Goal: Find specific page/section: Find specific page/section

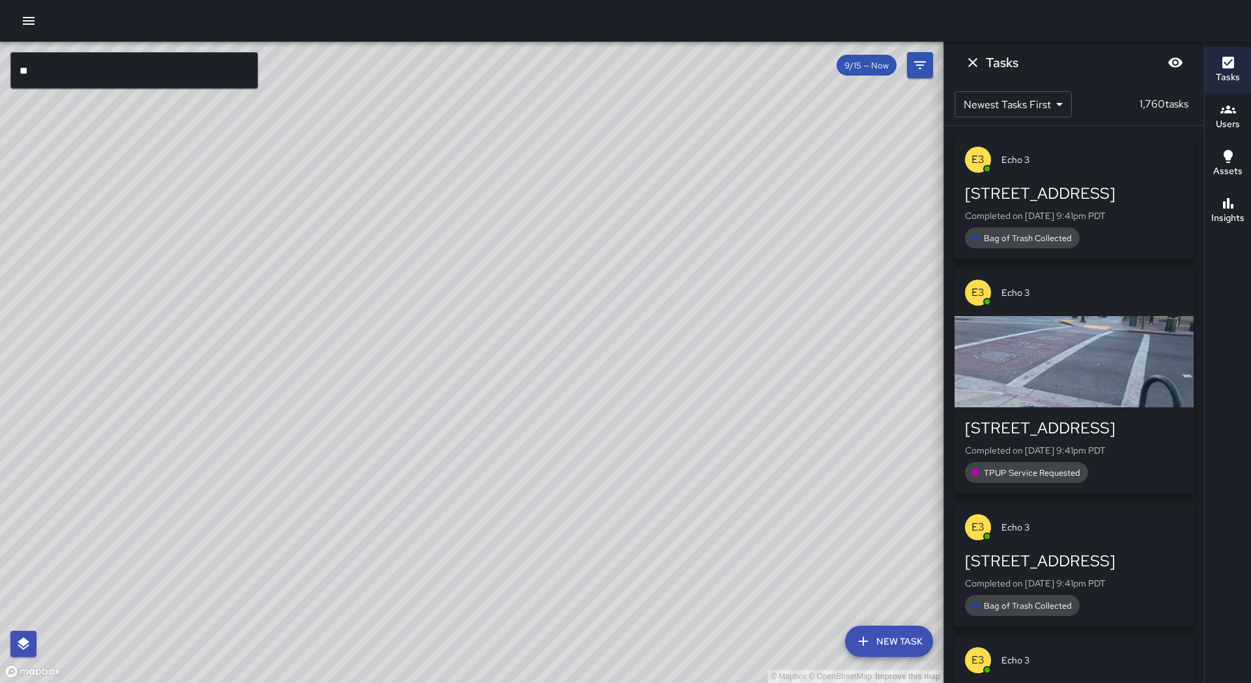
click at [83, 91] on div "© Mapbox © OpenStreetMap Improve this map" at bounding box center [471, 362] width 943 height 641
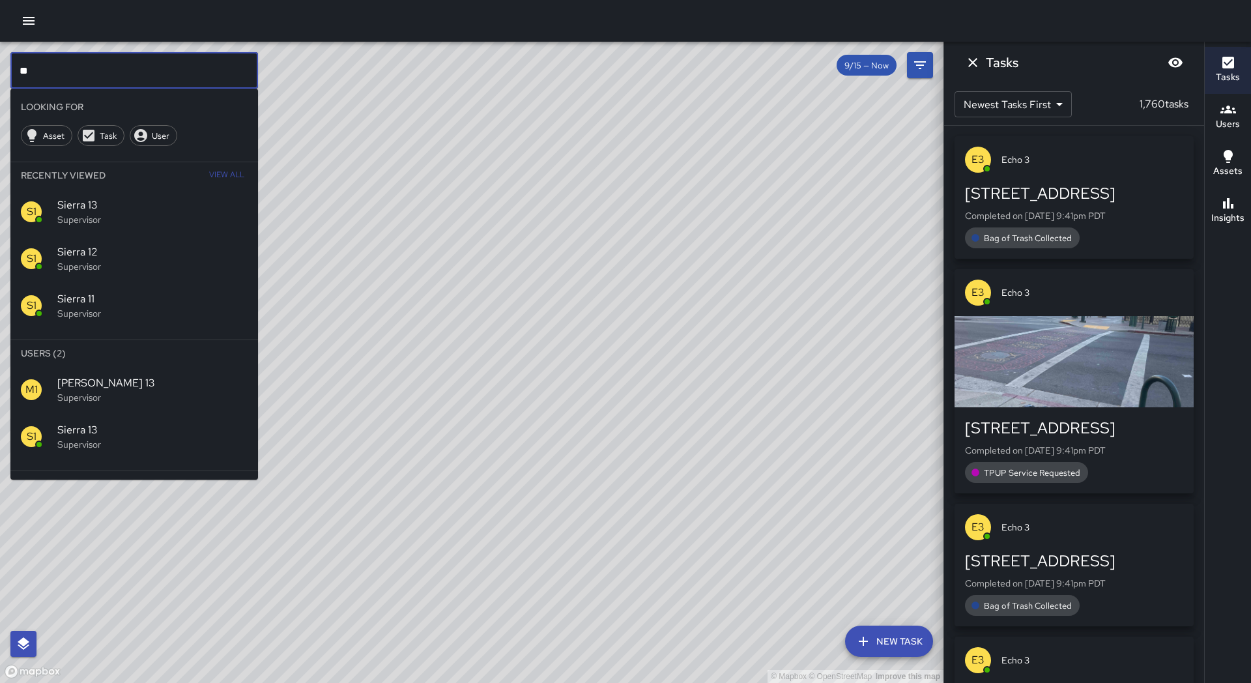
click at [85, 76] on input "**" at bounding box center [134, 70] width 248 height 36
type input "*"
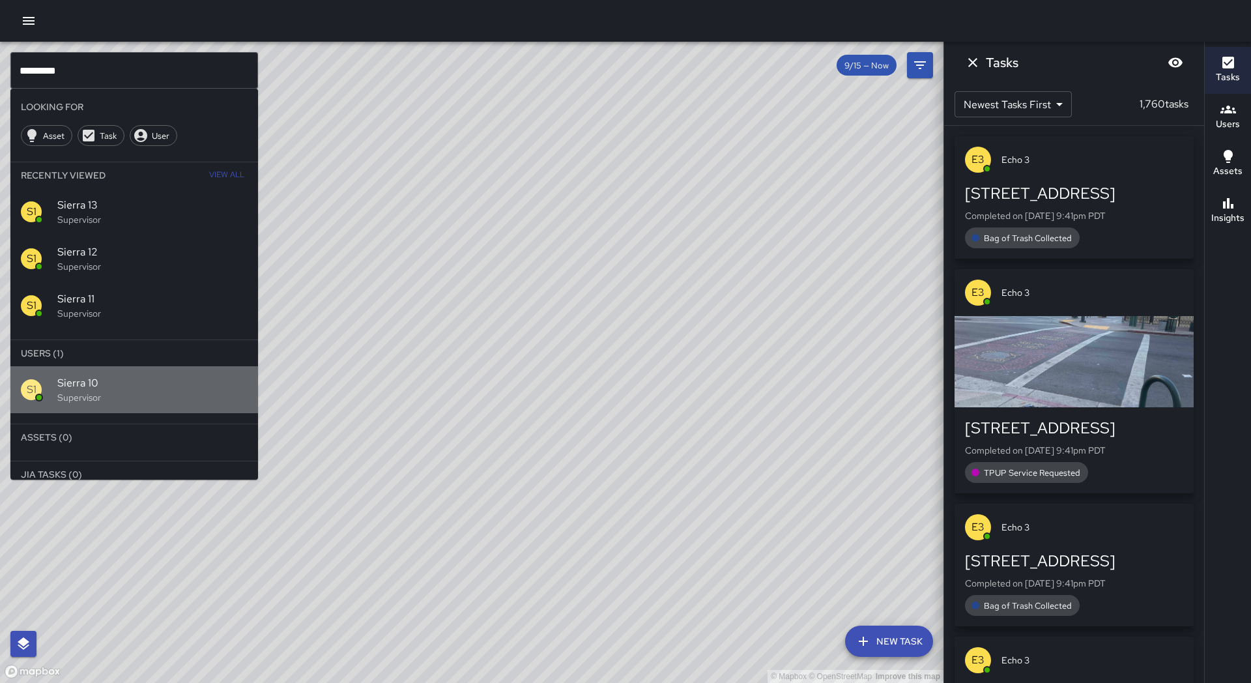
drag, startPoint x: 81, startPoint y: 391, endPoint x: 68, endPoint y: 387, distance: 13.6
click at [81, 391] on p "Supervisor" at bounding box center [152, 397] width 190 height 13
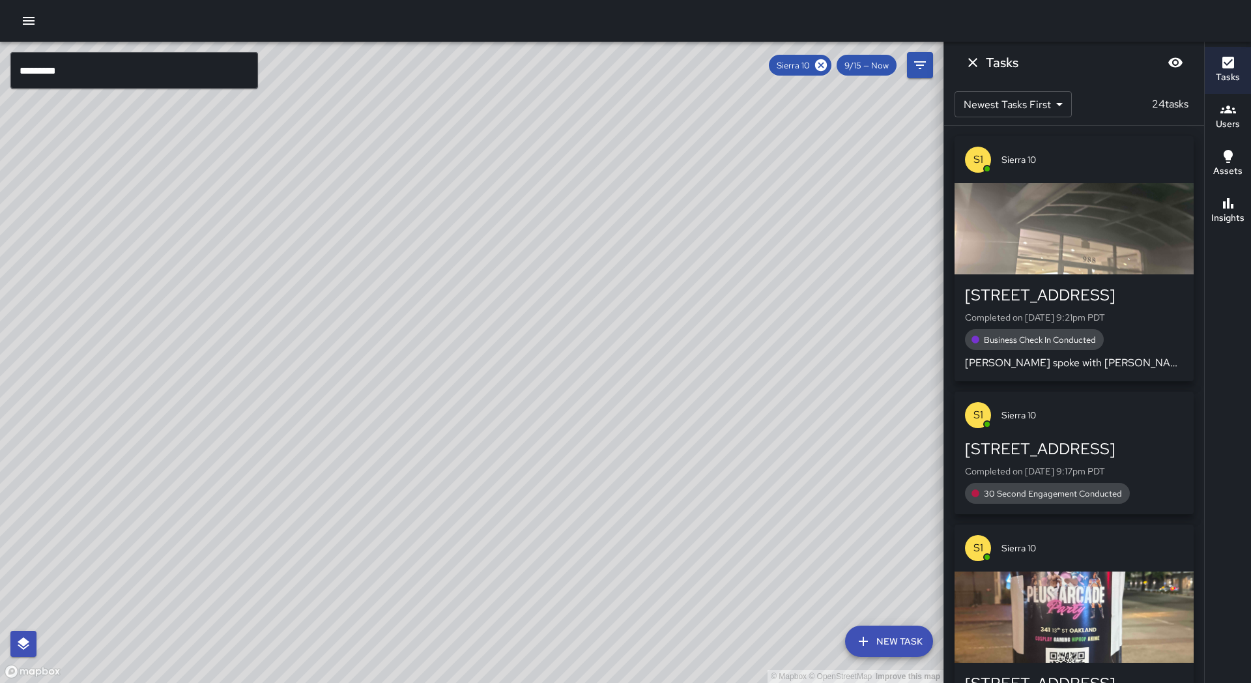
drag, startPoint x: 215, startPoint y: 428, endPoint x: 335, endPoint y: 308, distance: 170.0
click at [337, 306] on div "© Mapbox © OpenStreetMap Improve this map" at bounding box center [471, 362] width 943 height 641
drag, startPoint x: 229, startPoint y: 529, endPoint x: 302, endPoint y: 452, distance: 106.5
click at [302, 452] on div "© Mapbox © OpenStreetMap Improve this map" at bounding box center [471, 362] width 943 height 641
drag, startPoint x: 347, startPoint y: 528, endPoint x: 319, endPoint y: 504, distance: 37.0
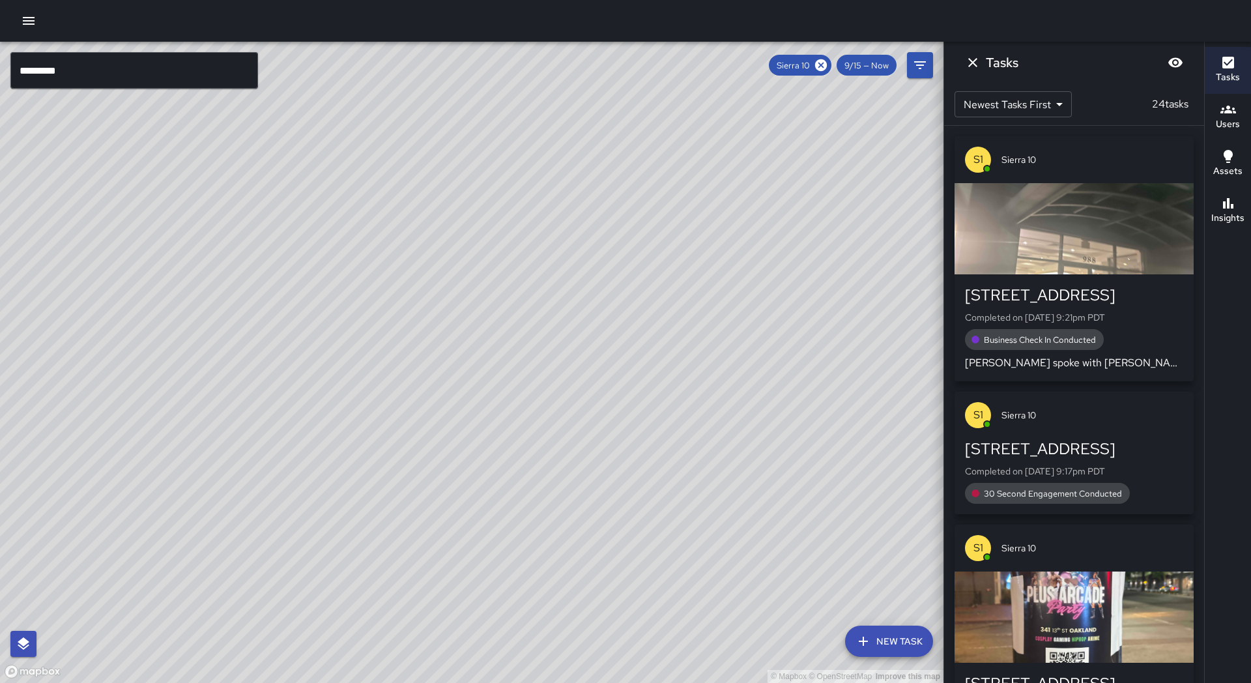
click at [319, 504] on div "© Mapbox © OpenStreetMap Improve this map" at bounding box center [471, 362] width 943 height 641
drag, startPoint x: 280, startPoint y: 522, endPoint x: 272, endPoint y: 546, distance: 25.3
click at [272, 546] on div "© Mapbox © OpenStreetMap Improve this map" at bounding box center [471, 362] width 943 height 641
click at [1217, 223] on h6 "Insights" at bounding box center [1227, 218] width 33 height 14
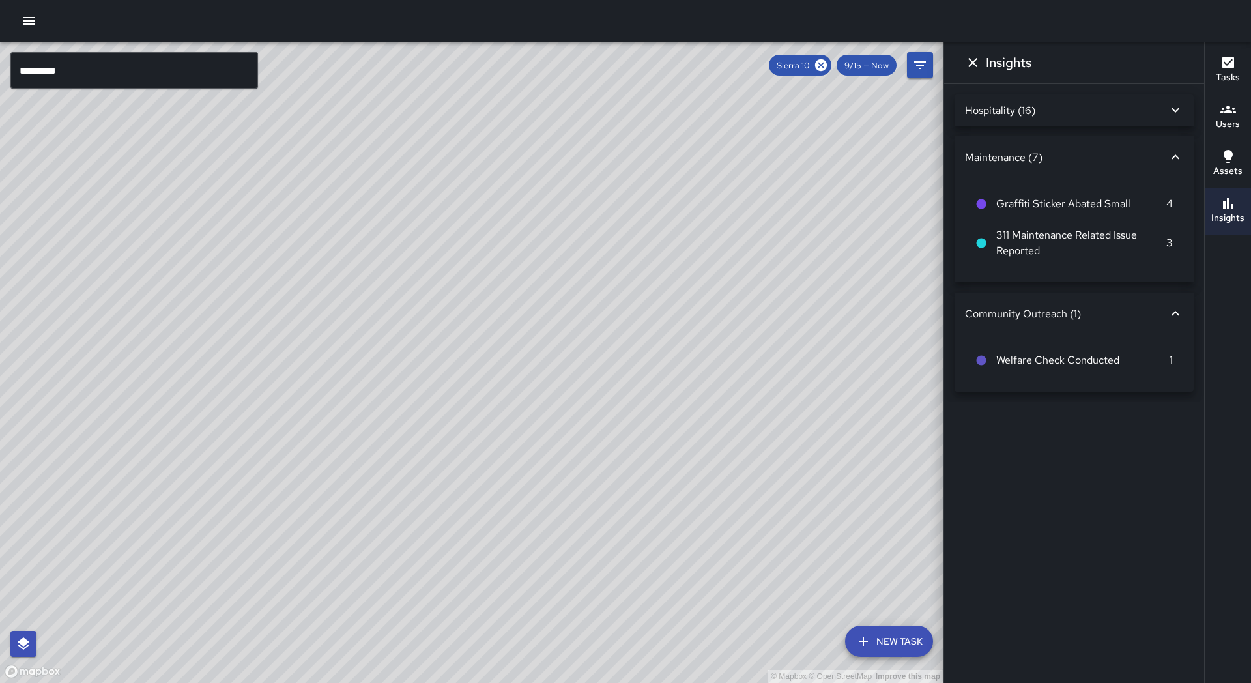
click at [1175, 104] on icon at bounding box center [1176, 110] width 16 height 16
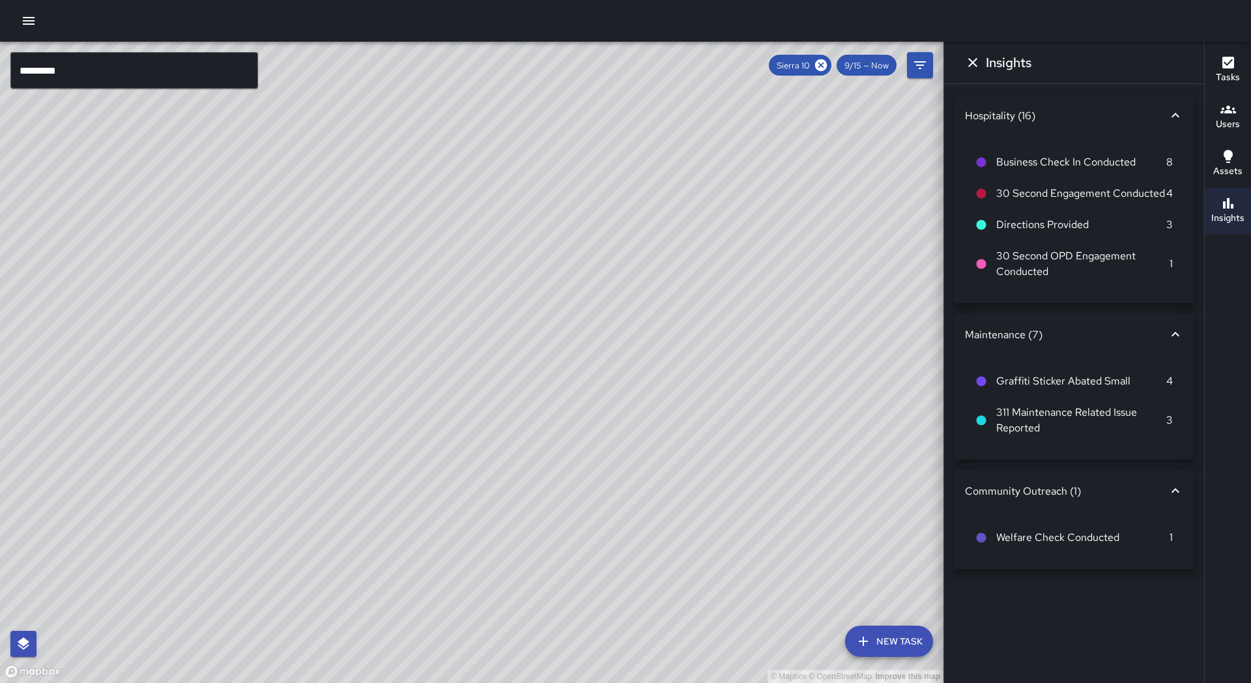
drag, startPoint x: 570, startPoint y: 149, endPoint x: 476, endPoint y: 341, distance: 214.2
click at [476, 341] on div "© Mapbox © OpenStreetMap Improve this map" at bounding box center [471, 362] width 943 height 641
drag, startPoint x: 812, startPoint y: 262, endPoint x: 825, endPoint y: 218, distance: 46.0
click at [825, 218] on div "© Mapbox © OpenStreetMap Improve this map" at bounding box center [471, 362] width 943 height 641
click at [822, 67] on icon at bounding box center [821, 65] width 12 height 12
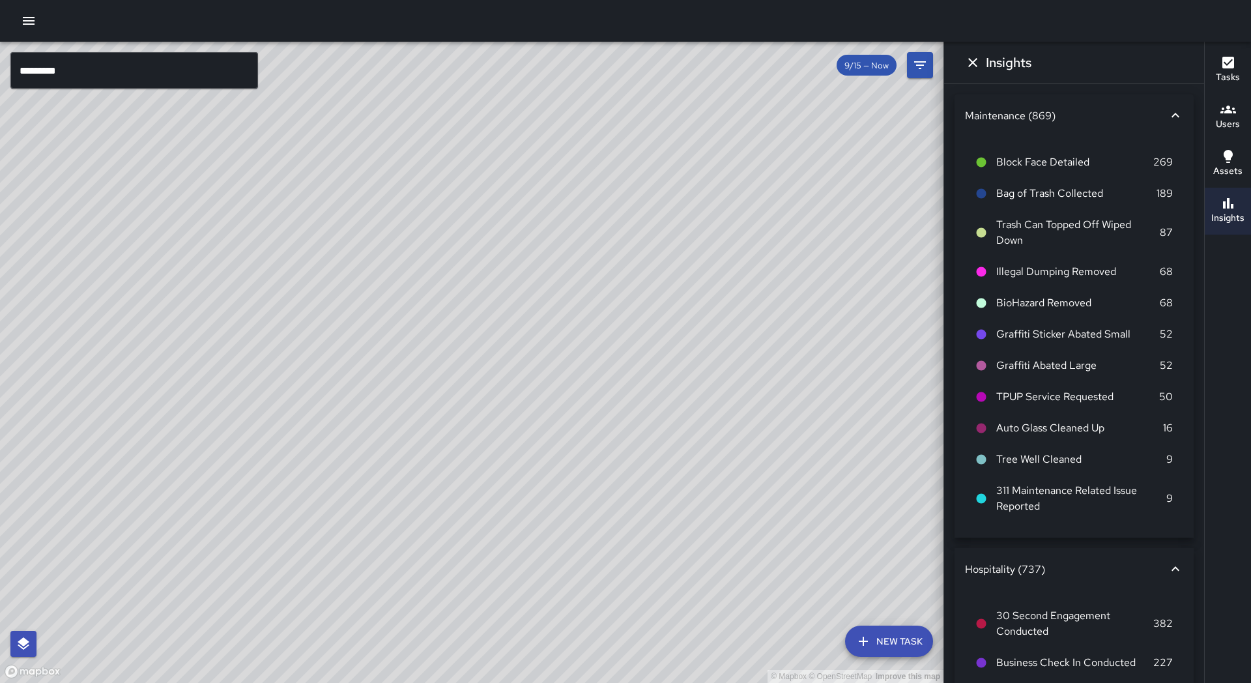
click at [95, 65] on input "*********" at bounding box center [134, 70] width 248 height 36
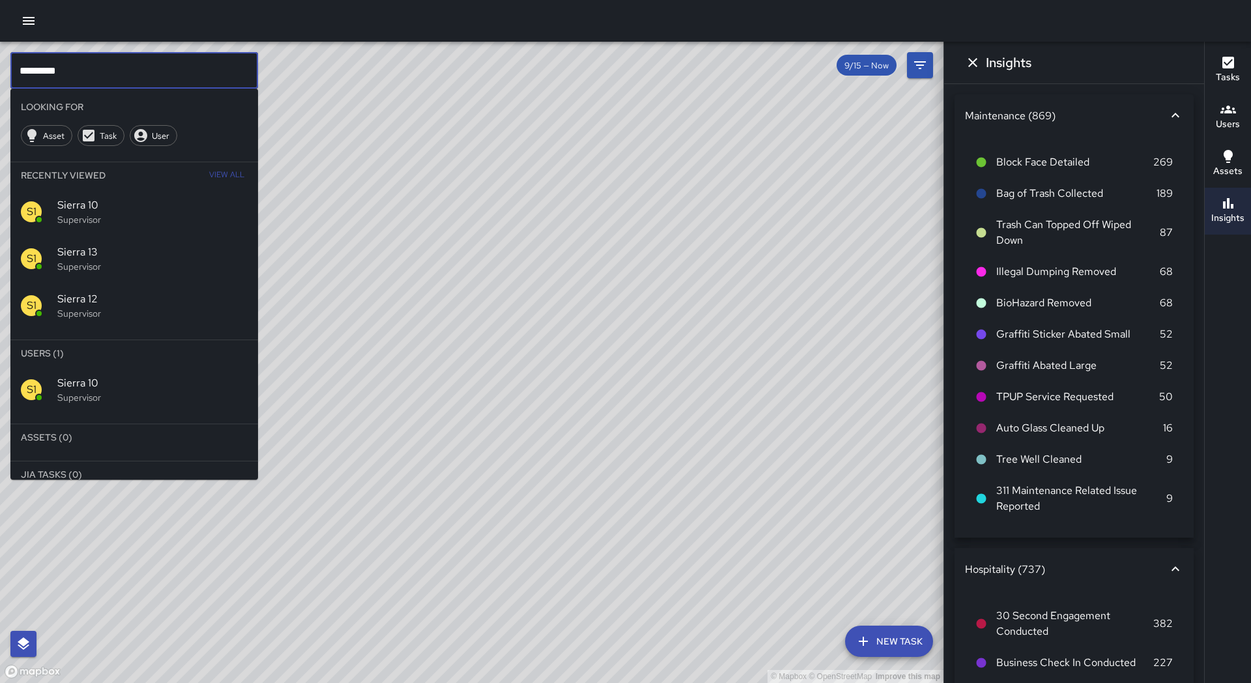
click at [95, 65] on input "*********" at bounding box center [134, 70] width 248 height 36
click at [119, 247] on span "Sierra 13" at bounding box center [152, 252] width 190 height 16
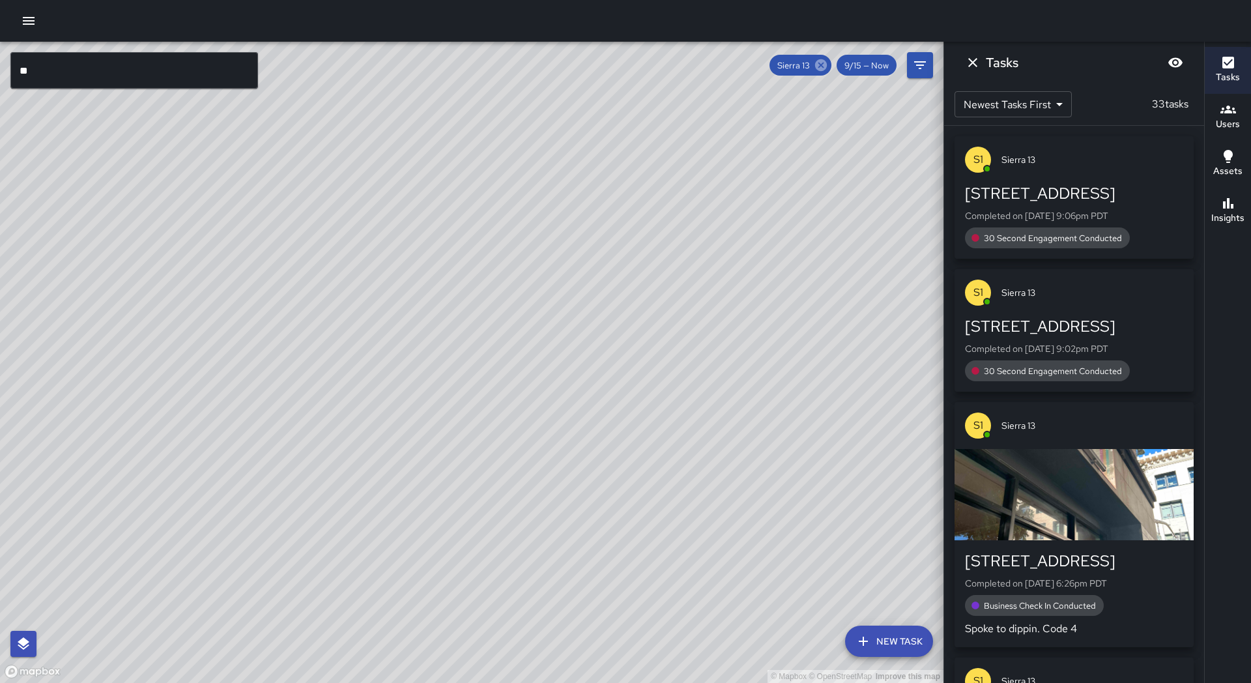
click at [825, 66] on icon at bounding box center [821, 65] width 12 height 12
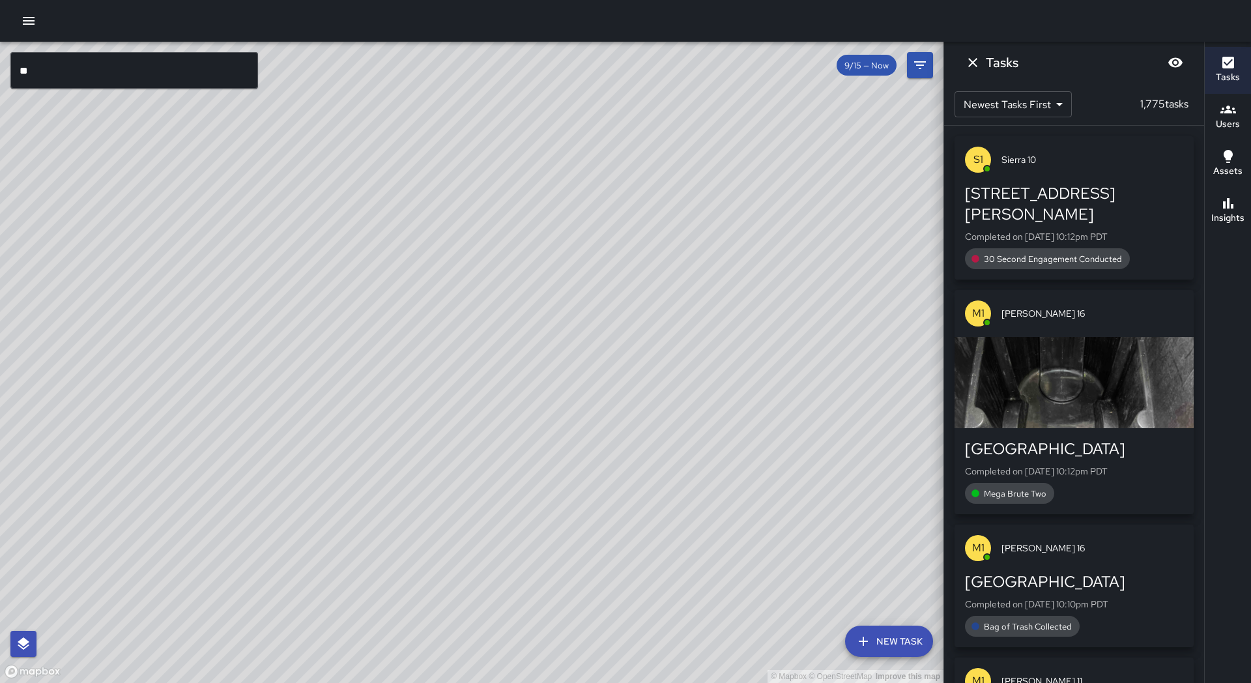
click at [485, 497] on div "© Mapbox © OpenStreetMap Improve this map S1 Sierra 13 Supervisor Tasks 33 / 33…" at bounding box center [471, 362] width 943 height 641
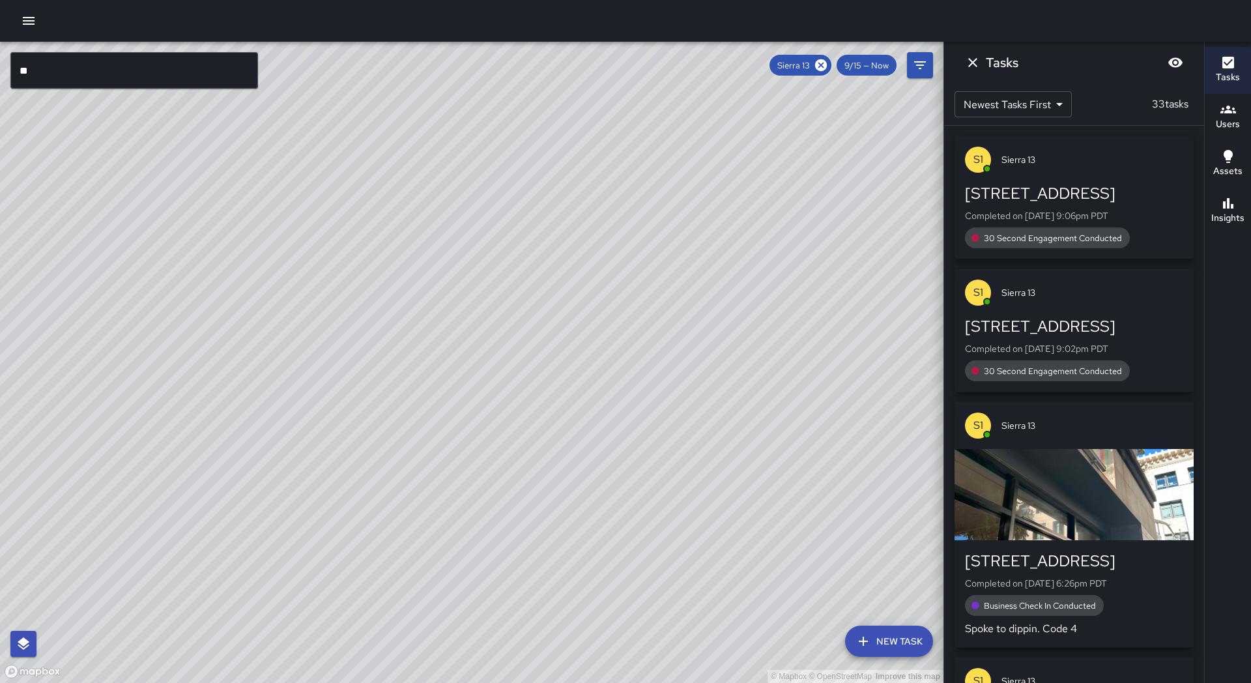
drag, startPoint x: 497, startPoint y: 624, endPoint x: 495, endPoint y: 601, distance: 22.9
click at [495, 601] on div "© Mapbox © OpenStreetMap Improve this map" at bounding box center [471, 362] width 943 height 641
drag, startPoint x: 496, startPoint y: 579, endPoint x: 493, endPoint y: 547, distance: 32.7
click at [494, 546] on div "© Mapbox © OpenStreetMap Improve this map" at bounding box center [471, 362] width 943 height 641
click at [503, 610] on div "© Mapbox © OpenStreetMap Improve this map S1 Sierra 13 Supervisor Tasks 33 / 33…" at bounding box center [471, 362] width 943 height 641
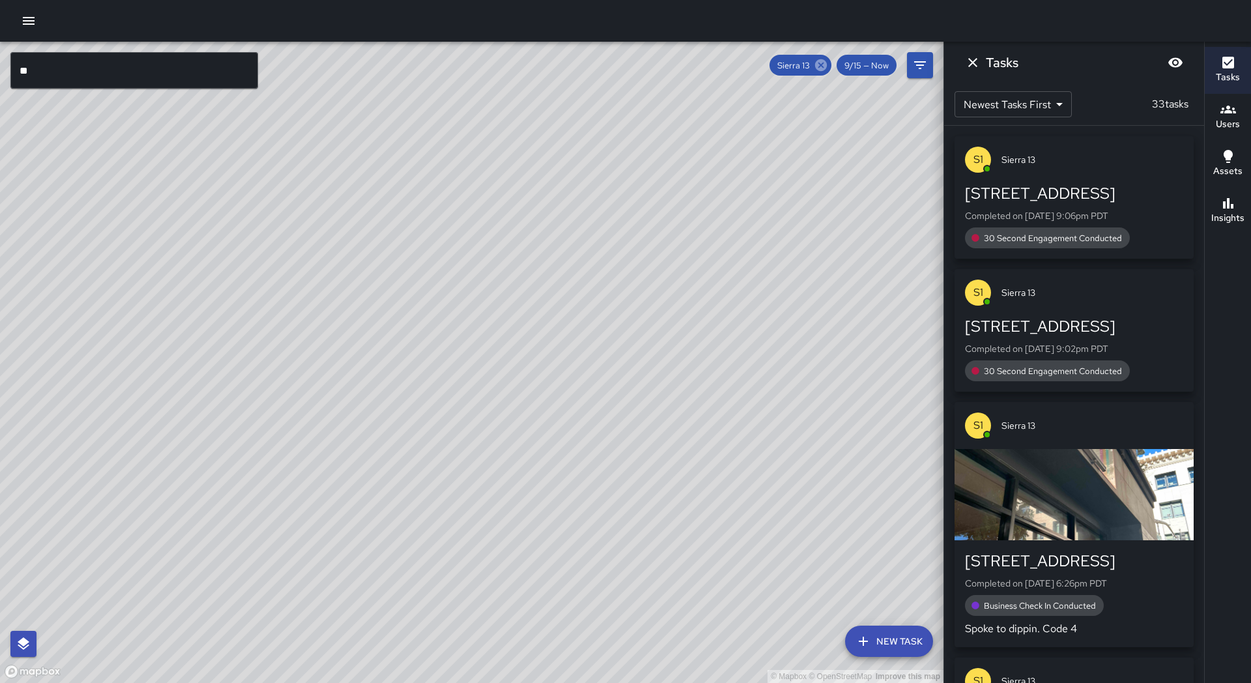
click at [822, 63] on icon at bounding box center [821, 65] width 12 height 12
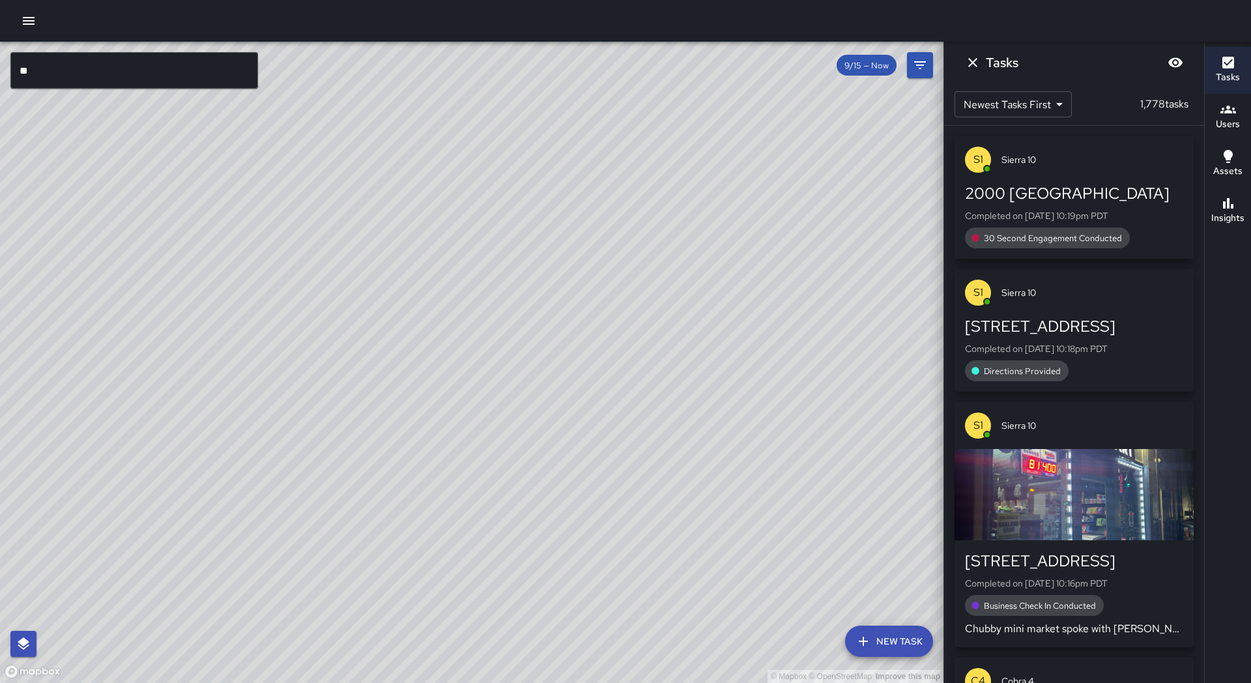
click at [201, 66] on input "**" at bounding box center [134, 70] width 248 height 36
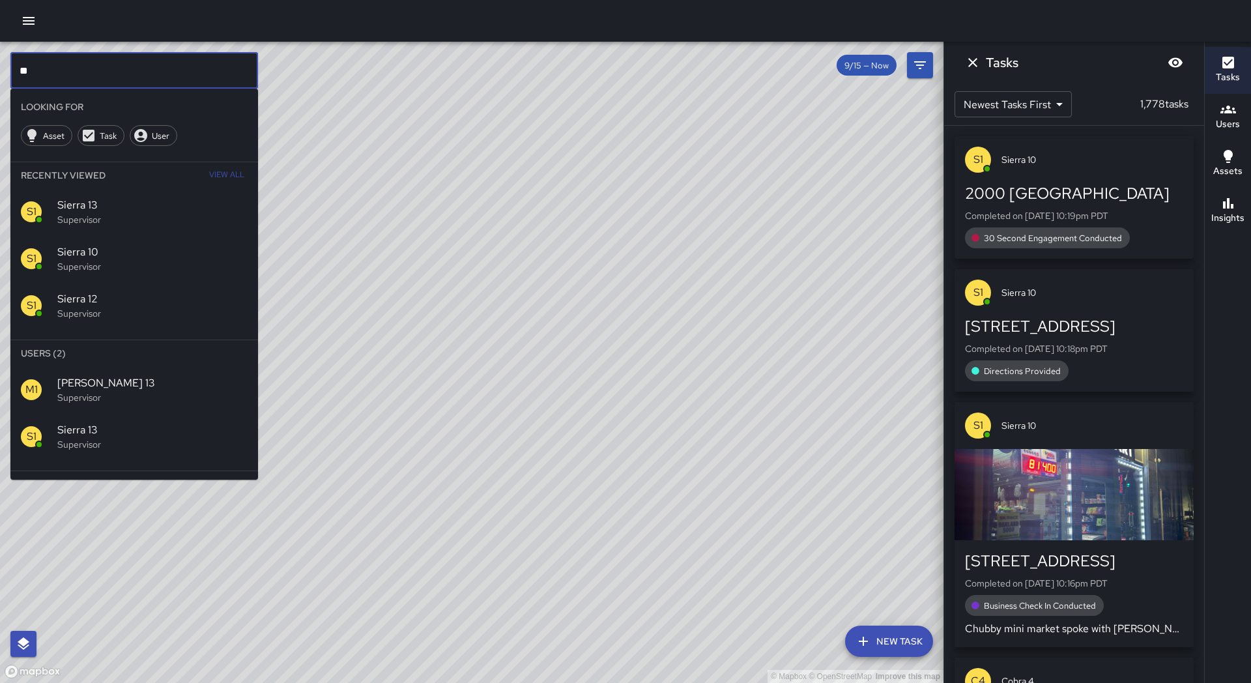
click at [201, 66] on input "**" at bounding box center [134, 70] width 248 height 36
type input "*"
click at [109, 378] on span "Sierra 10" at bounding box center [152, 383] width 190 height 16
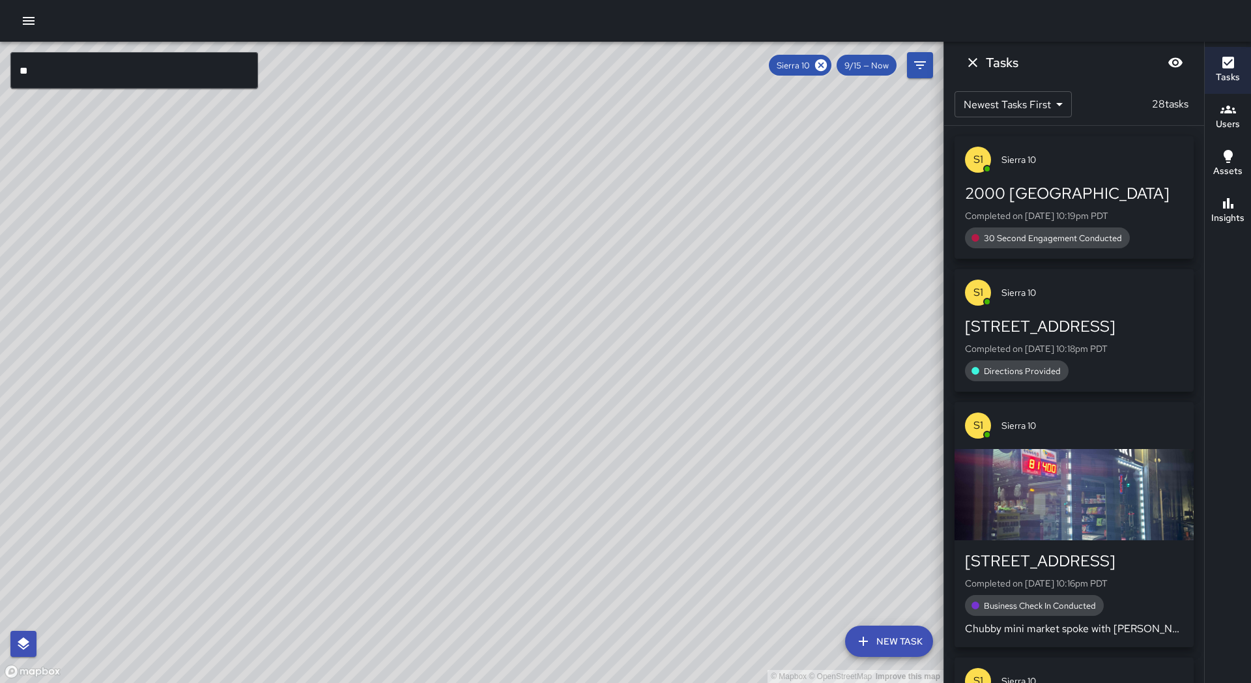
drag, startPoint x: 316, startPoint y: 397, endPoint x: 388, endPoint y: 278, distance: 139.7
click at [388, 278] on div "© Mapbox © OpenStreetMap Improve this map" at bounding box center [471, 362] width 943 height 641
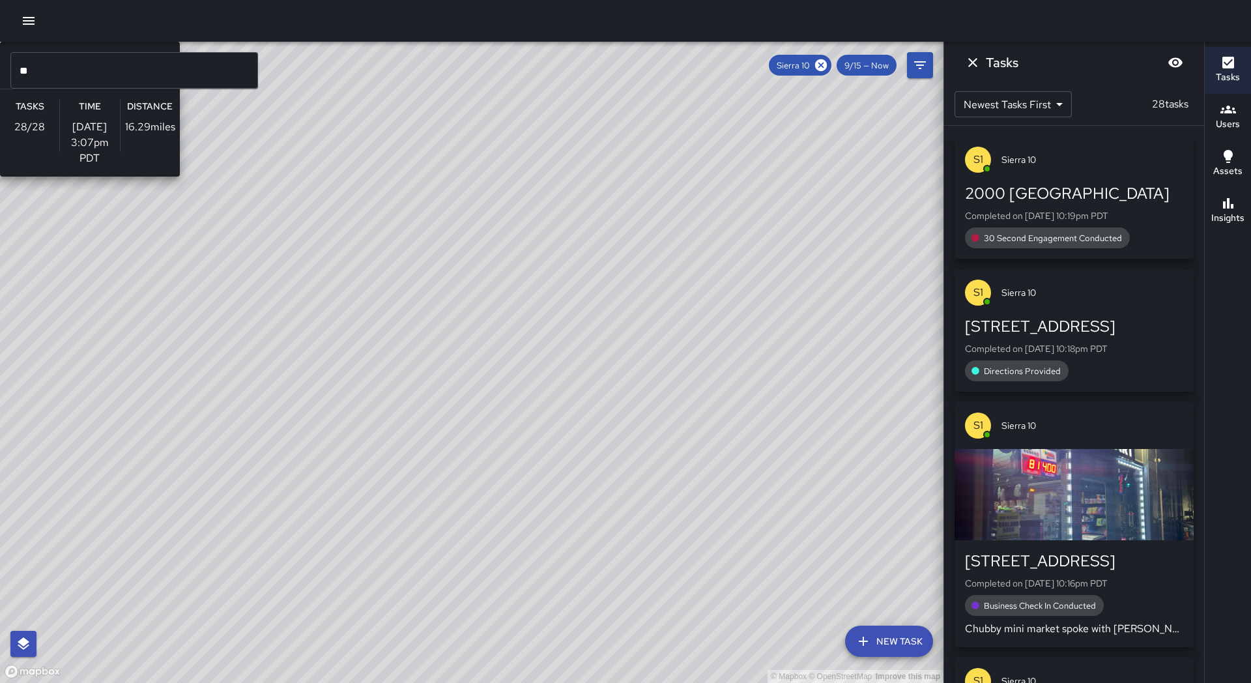
click at [339, 326] on div "© Mapbox © OpenStreetMap Improve this map S1 Sierra 10 Supervisor Tasks 28 / 28…" at bounding box center [471, 362] width 943 height 641
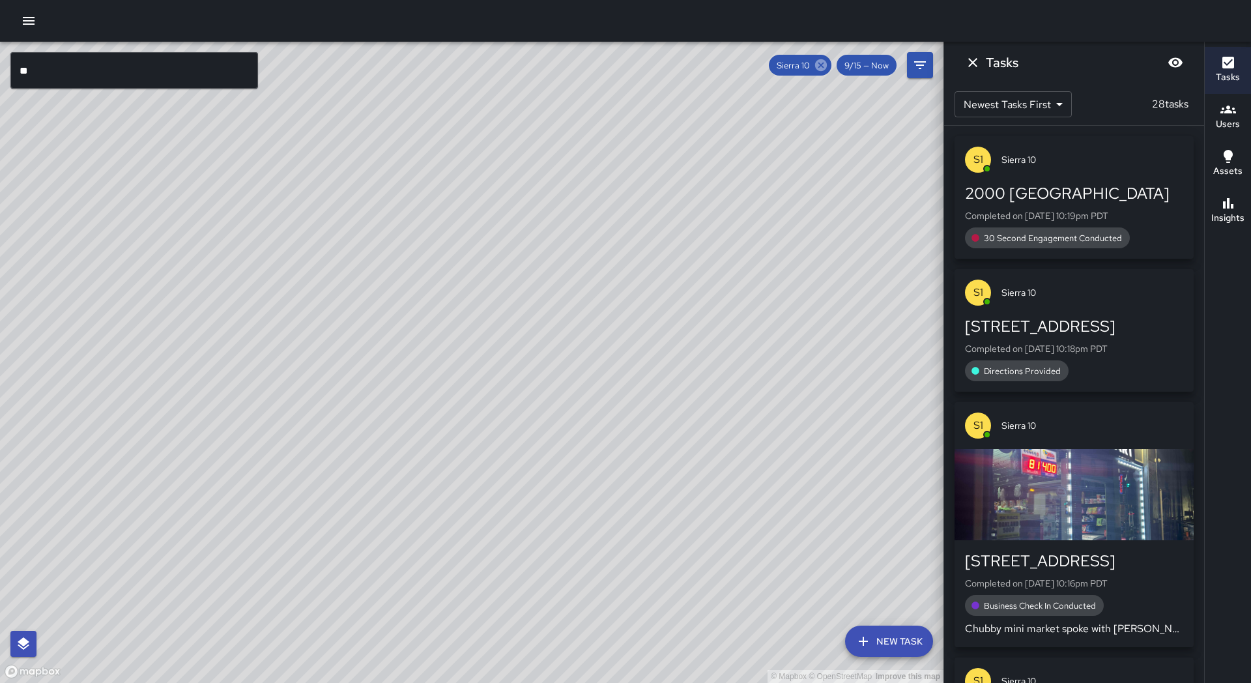
click at [820, 64] on icon at bounding box center [821, 65] width 14 height 14
drag, startPoint x: 599, startPoint y: 302, endPoint x: 539, endPoint y: 372, distance: 92.0
click at [539, 372] on div "© Mapbox © OpenStreetMap Improve this map" at bounding box center [471, 362] width 943 height 641
drag, startPoint x: 589, startPoint y: 304, endPoint x: 520, endPoint y: 379, distance: 102.4
click at [520, 379] on div "© Mapbox © OpenStreetMap Improve this map" at bounding box center [471, 362] width 943 height 641
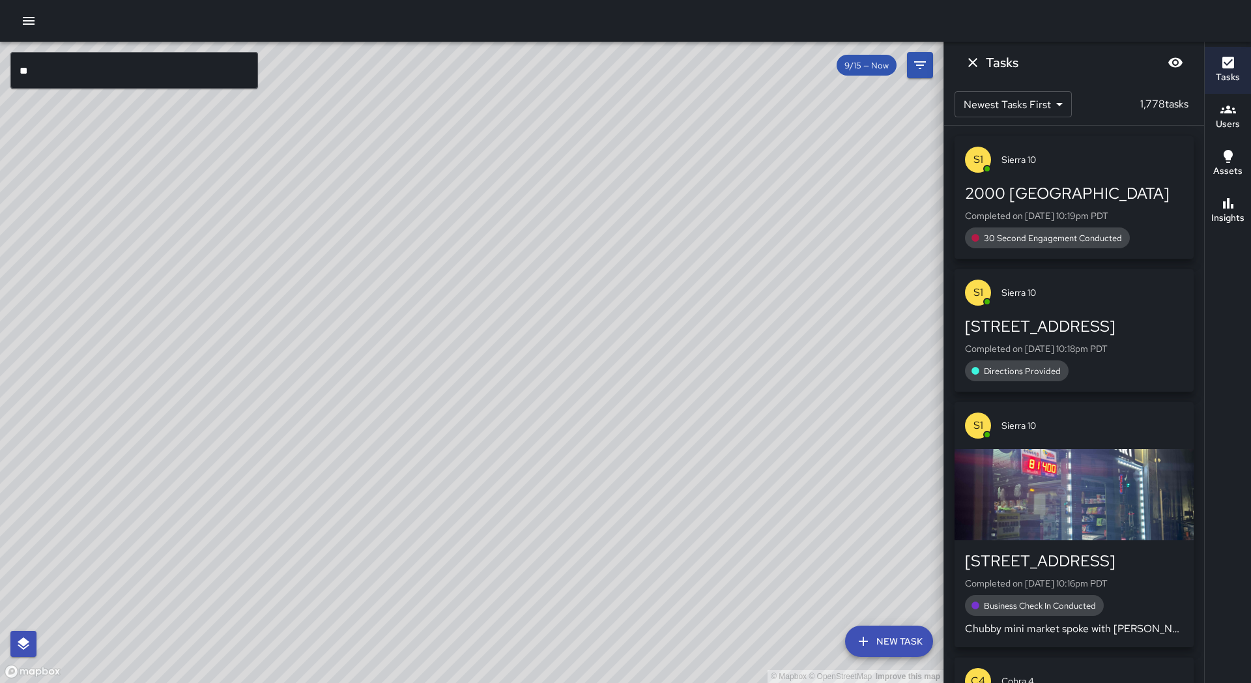
drag, startPoint x: 520, startPoint y: 376, endPoint x: 603, endPoint y: 326, distance: 97.3
click at [603, 326] on div "© Mapbox © OpenStreetMap Improve this map" at bounding box center [471, 362] width 943 height 641
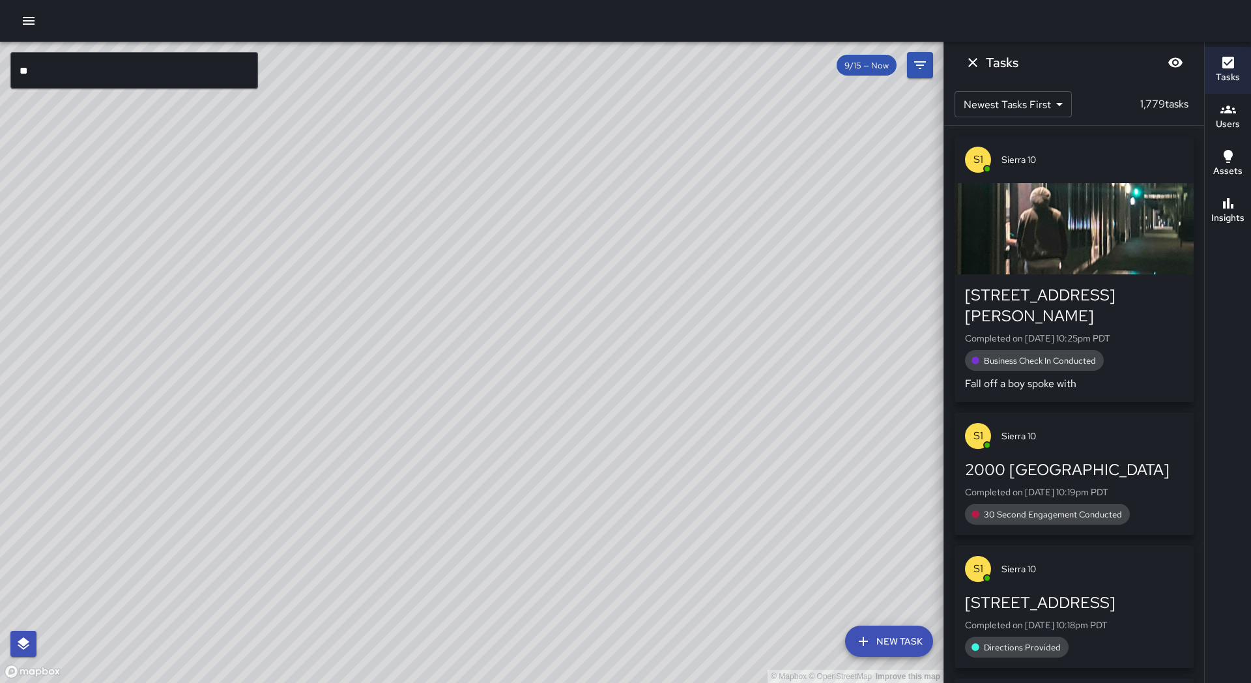
click at [48, 65] on input "**" at bounding box center [134, 70] width 248 height 36
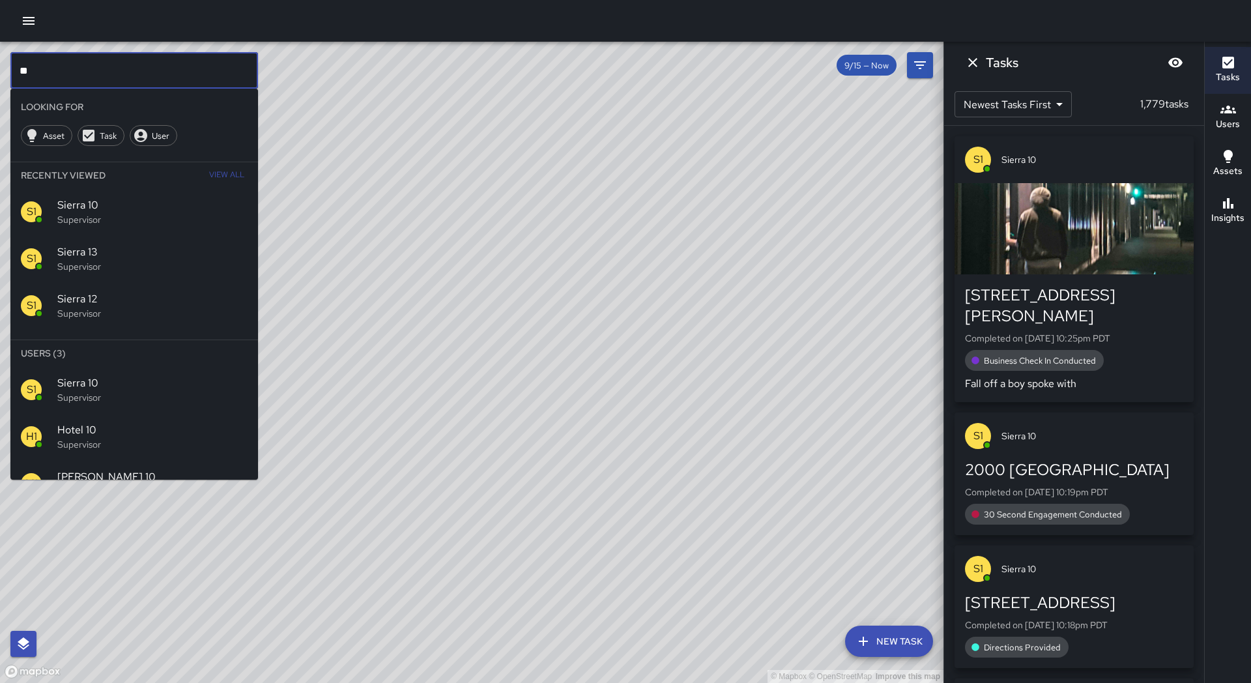
type input "*"
type input "*********"
click at [140, 403] on p "Supervisor" at bounding box center [152, 397] width 190 height 13
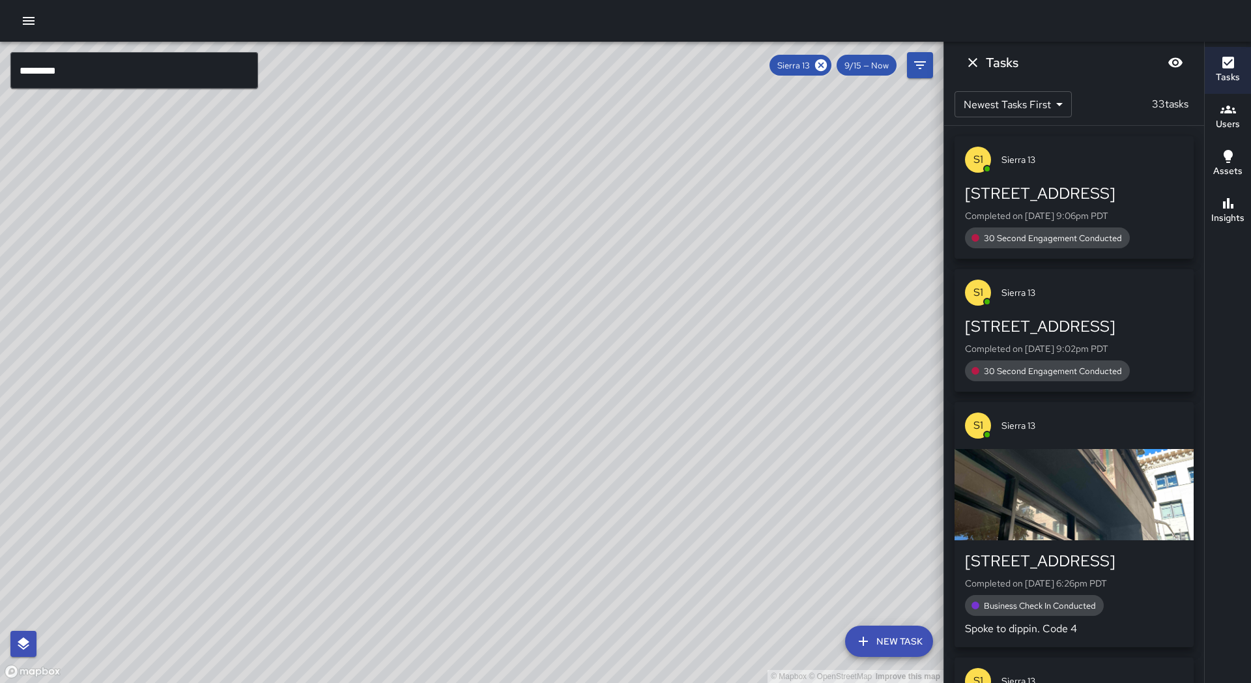
drag, startPoint x: 536, startPoint y: 439, endPoint x: 494, endPoint y: 336, distance: 111.7
click at [494, 335] on div "© Mapbox © OpenStreetMap Improve this map" at bounding box center [471, 362] width 943 height 641
drag, startPoint x: 354, startPoint y: 366, endPoint x: 334, endPoint y: 387, distance: 29.1
click at [334, 382] on div "© Mapbox © OpenStreetMap Improve this map" at bounding box center [471, 362] width 943 height 641
drag, startPoint x: 334, startPoint y: 392, endPoint x: 347, endPoint y: 417, distance: 28.9
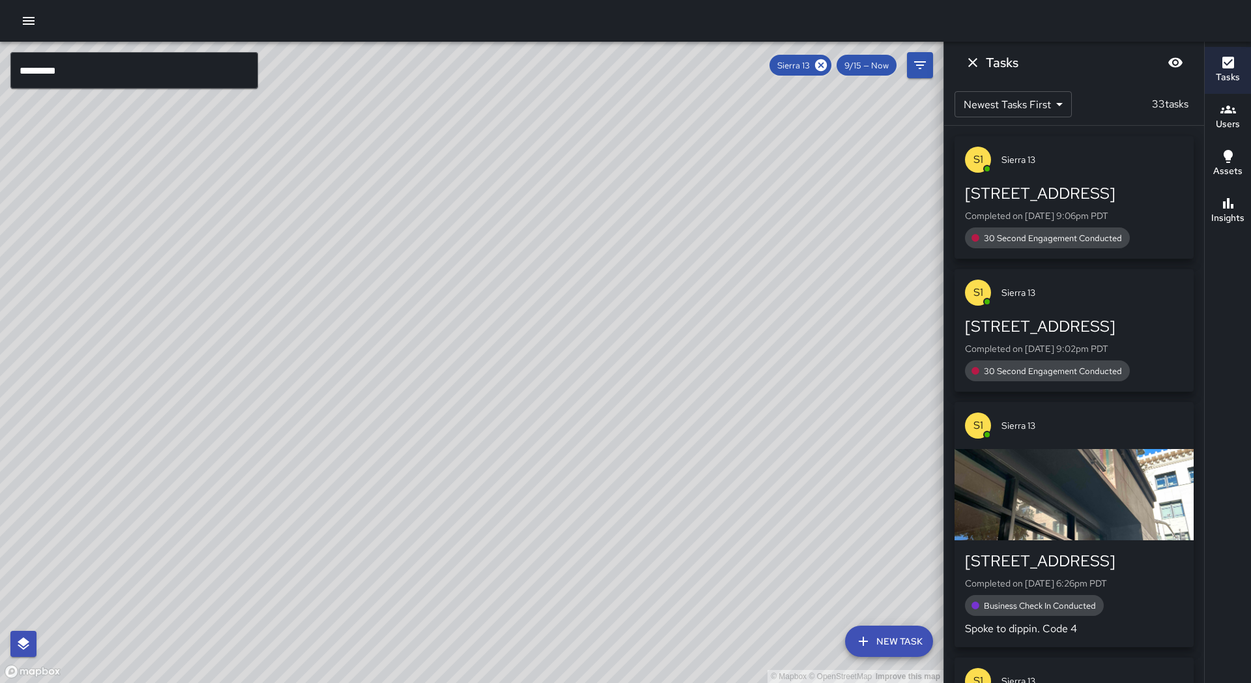
click at [347, 417] on div "© Mapbox © OpenStreetMap Improve this map" at bounding box center [471, 362] width 943 height 641
click at [818, 61] on icon at bounding box center [821, 65] width 12 height 12
